Goal: Task Accomplishment & Management: Use online tool/utility

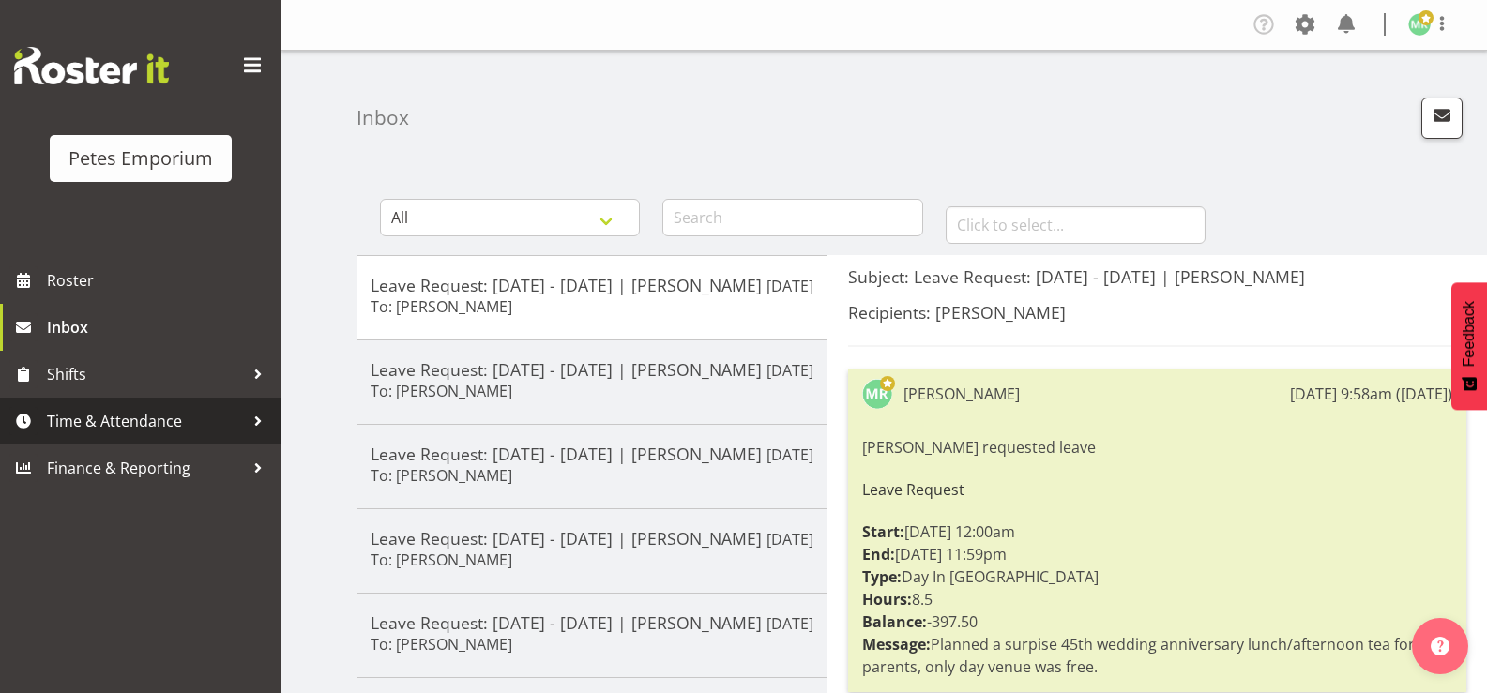
click at [150, 421] on span "Time & Attendance" at bounding box center [145, 421] width 197 height 28
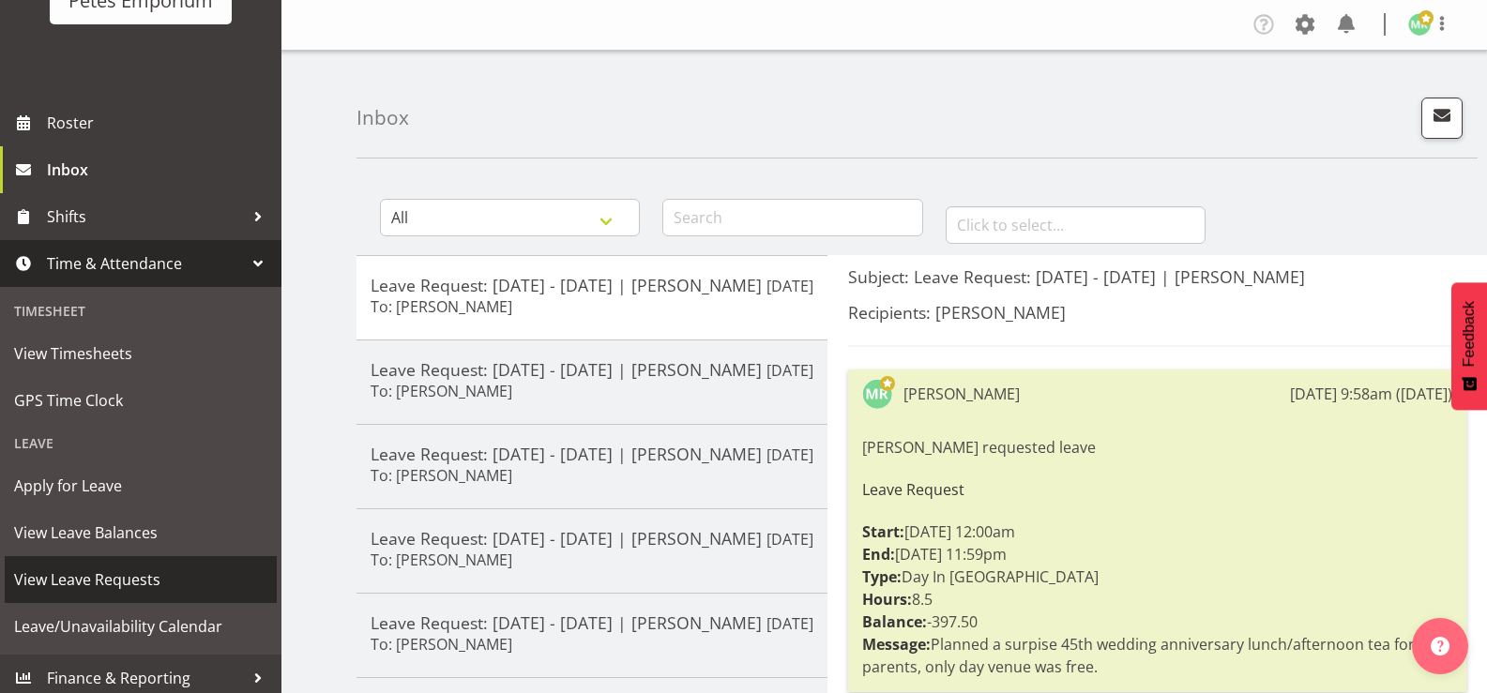
scroll to position [166, 0]
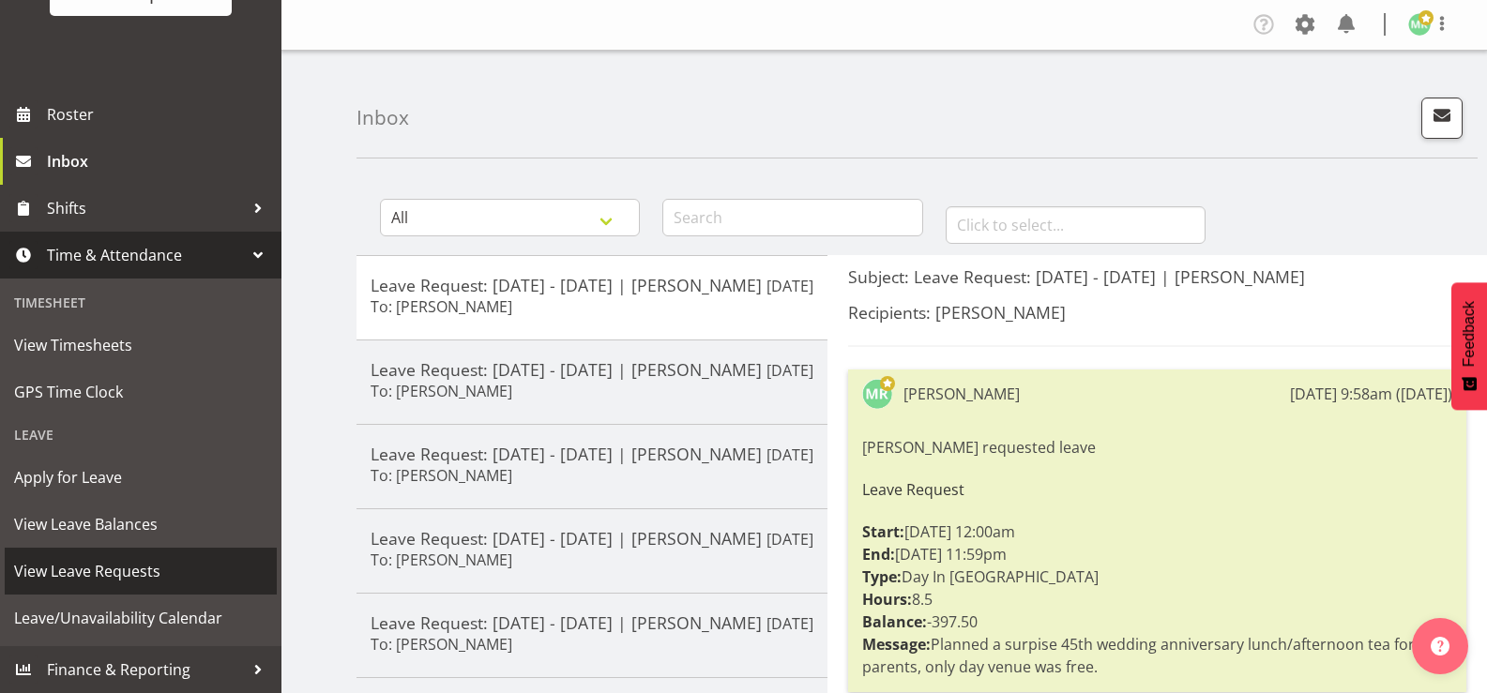
click at [150, 563] on span "View Leave Requests" at bounding box center [140, 571] width 253 height 28
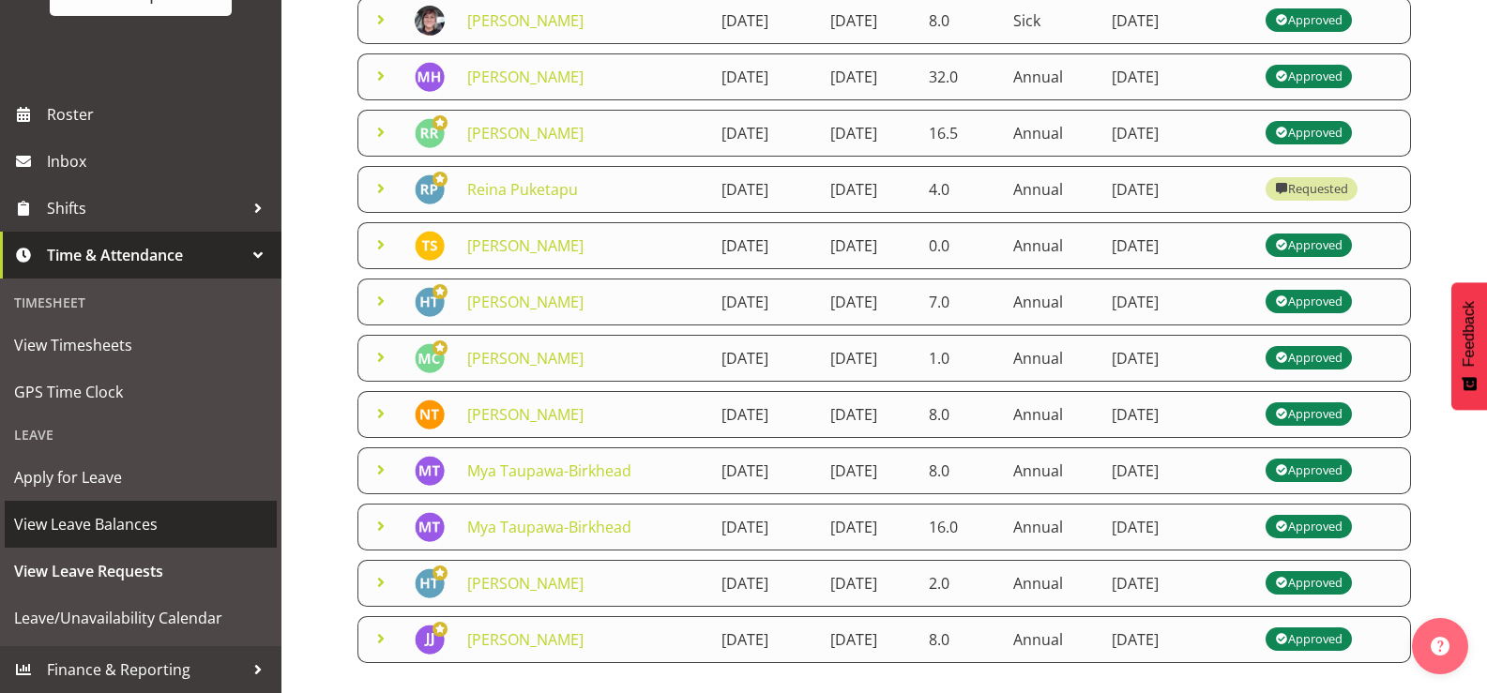
scroll to position [563, 0]
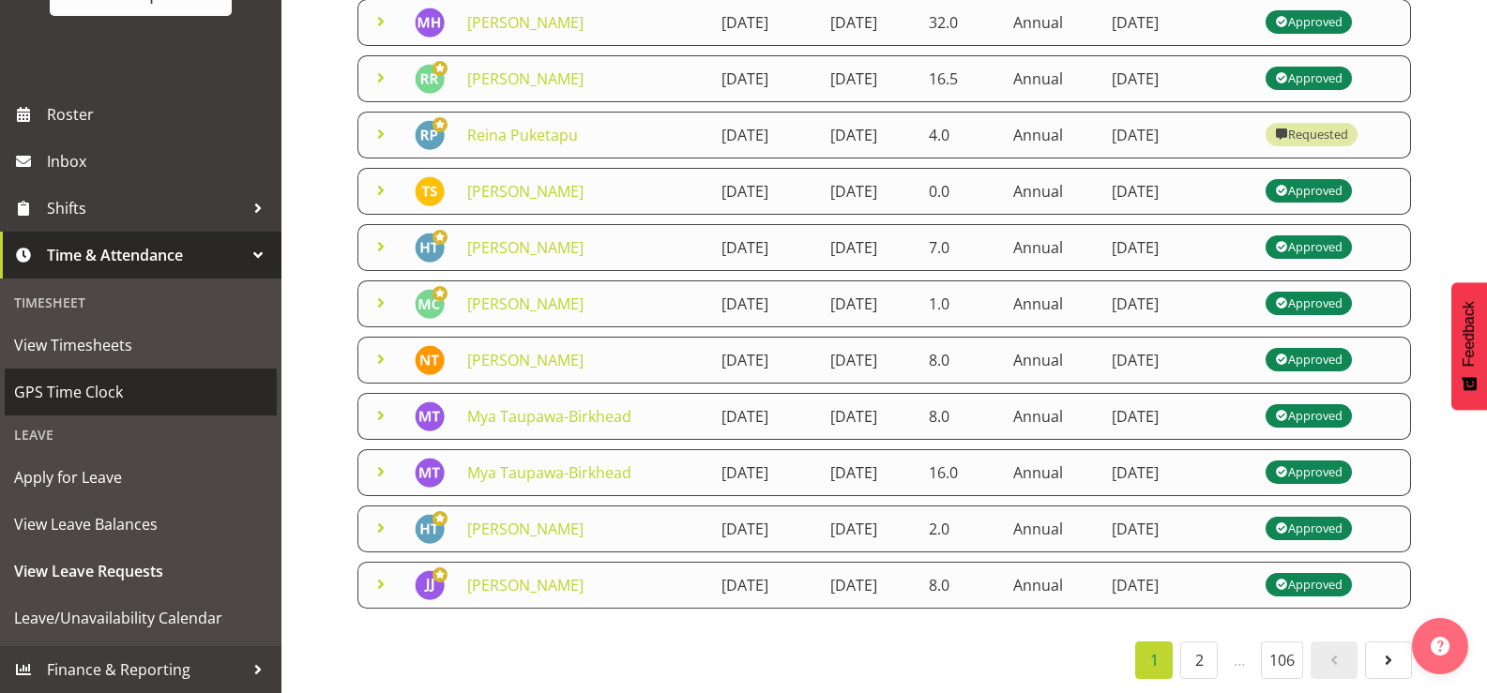
click at [161, 395] on span "GPS Time Clock" at bounding box center [140, 392] width 253 height 28
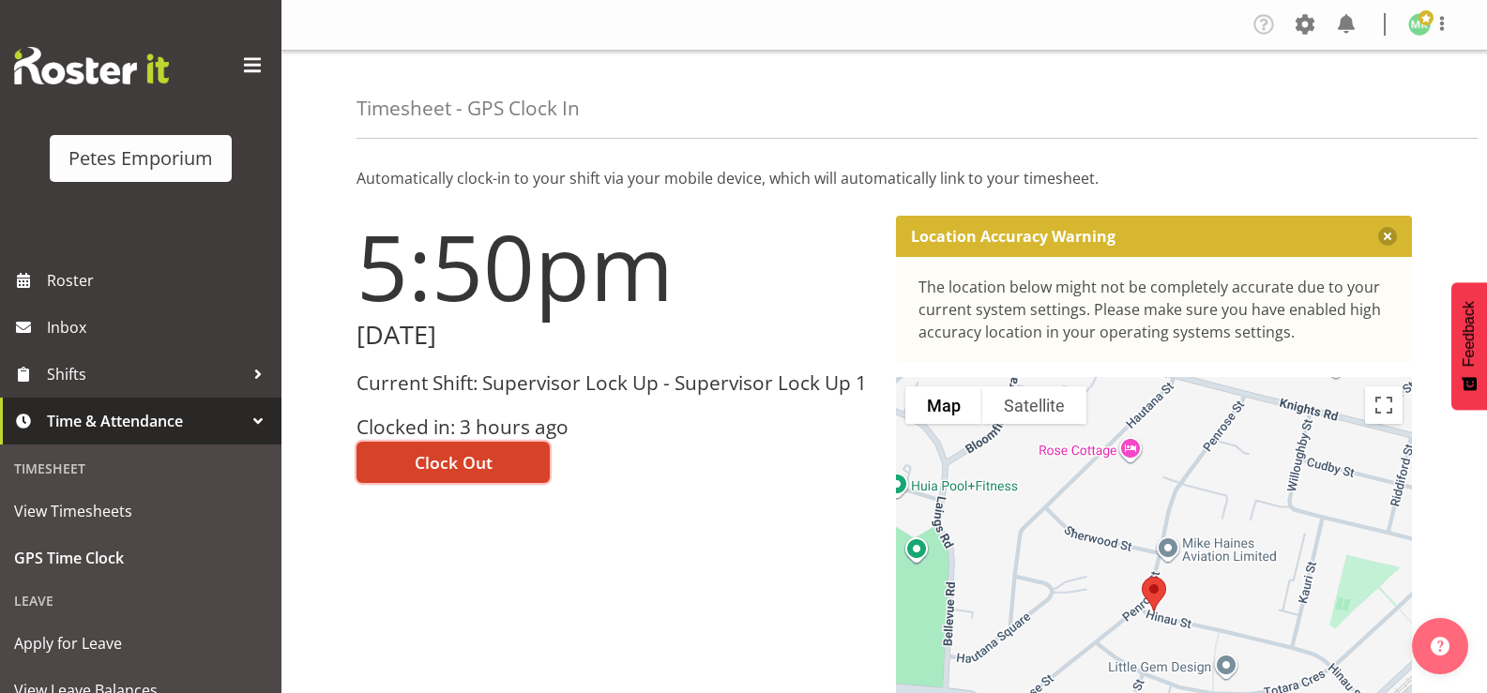
click at [445, 452] on span "Clock Out" at bounding box center [454, 462] width 78 height 24
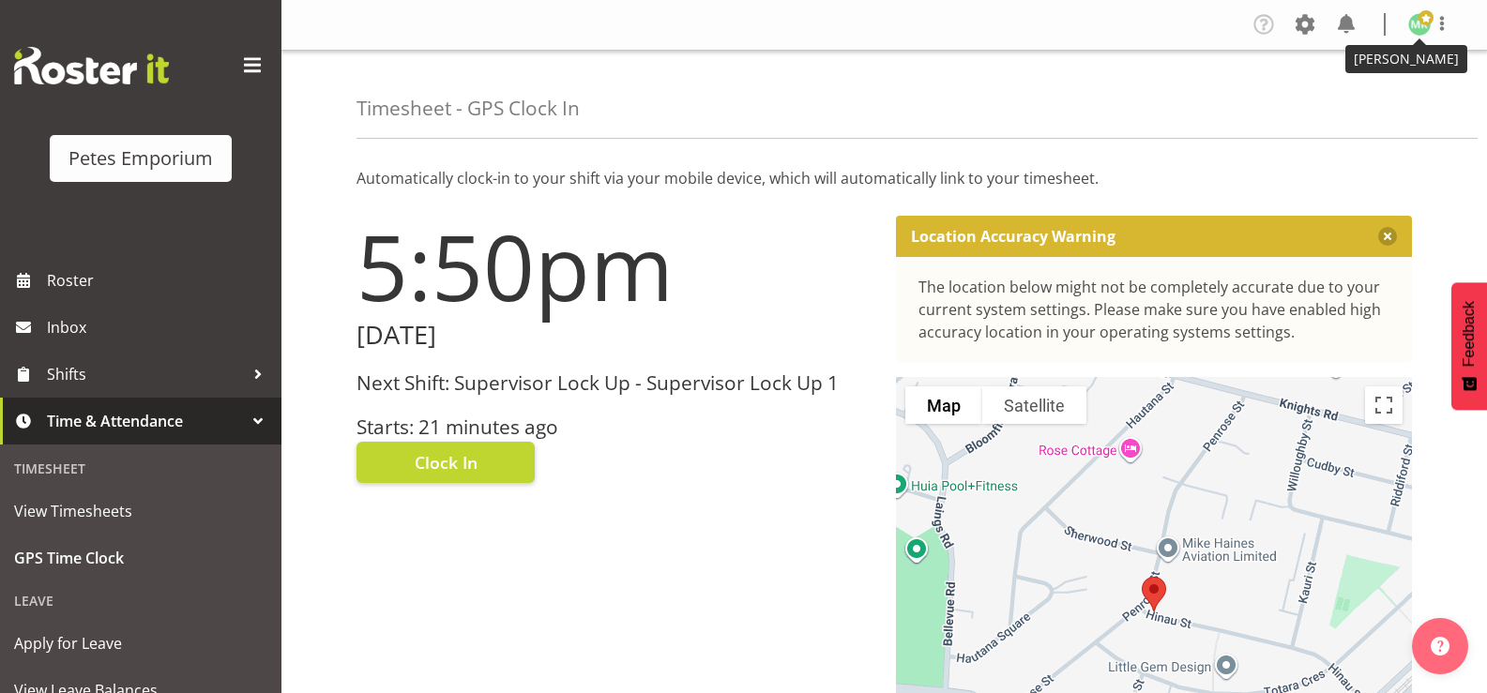
click at [1415, 27] on img at bounding box center [1419, 24] width 23 height 23
click at [1329, 104] on link "Log Out" at bounding box center [1363, 99] width 180 height 34
